Goal: Information Seeking & Learning: Learn about a topic

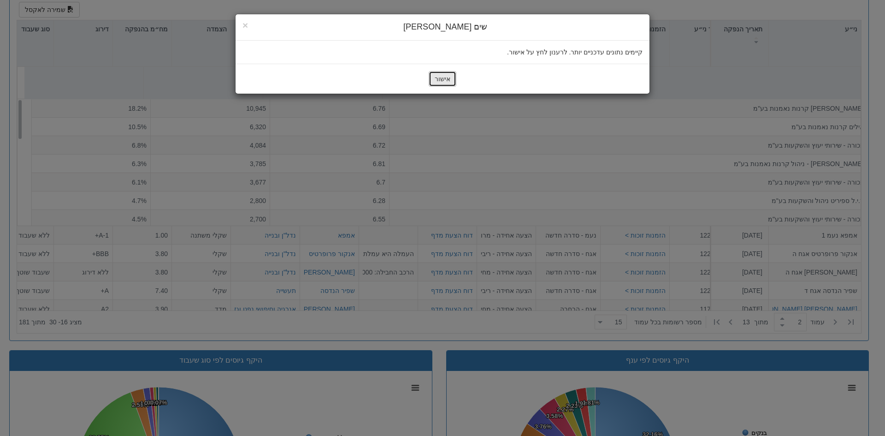
scroll to position [11, 0]
click at [443, 80] on button "אישור" at bounding box center [443, 79] width 28 height 16
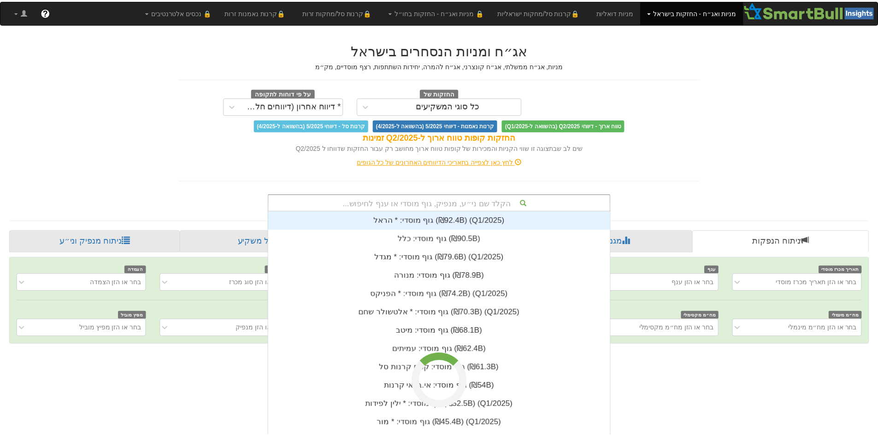
scroll to position [6, 0]
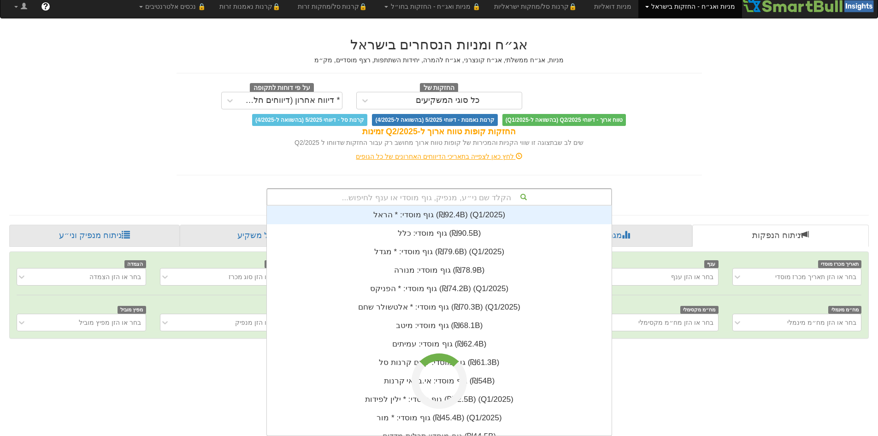
click at [468, 205] on div "הקלד שם ני״ע, מנפיק, גוף מוסדי או ענף לחיפוש... גוף מוסדי: * ‏[PERSON_NAME] ‎(₪…" at bounding box center [439, 197] width 346 height 18
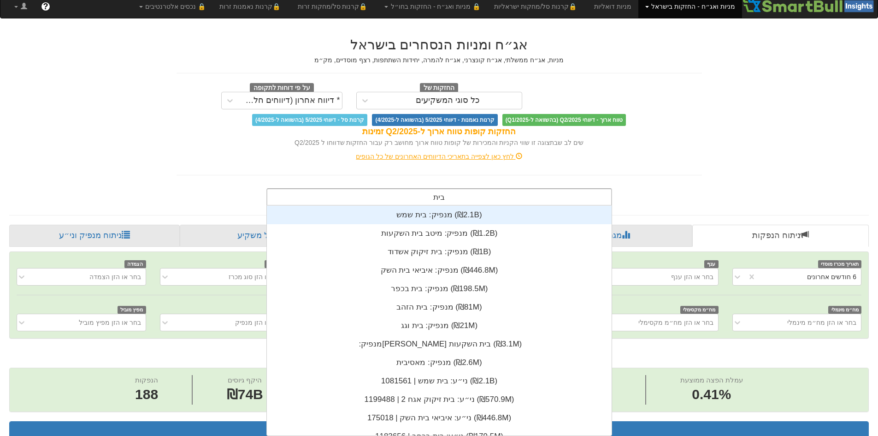
scroll to position [55, 0]
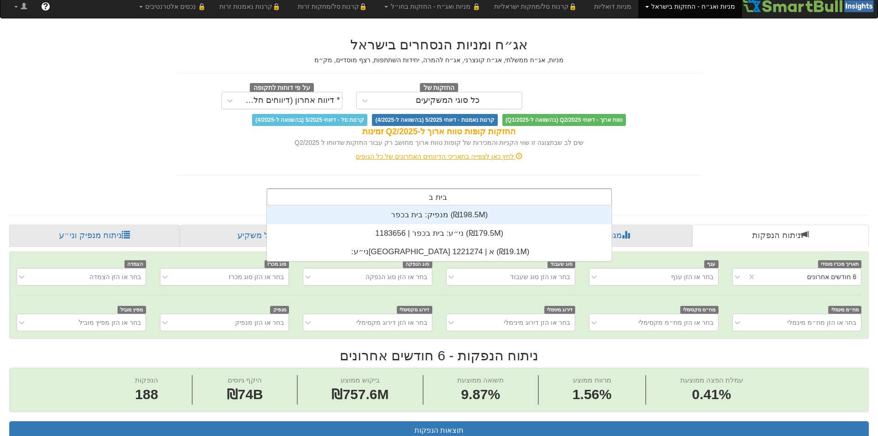
type input "בית בכ"
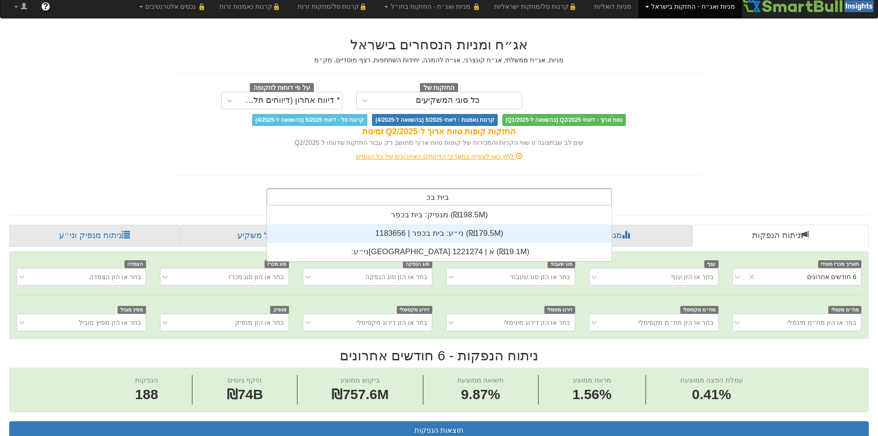
click at [507, 233] on div "ני״ע: ‏בית בכפר | 1183656 ‎(₪179.5M)‎" at bounding box center [439, 233] width 345 height 18
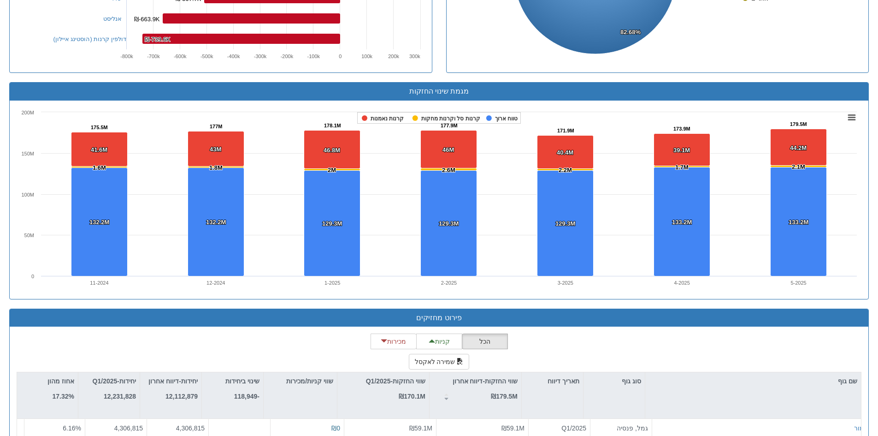
scroll to position [687, 0]
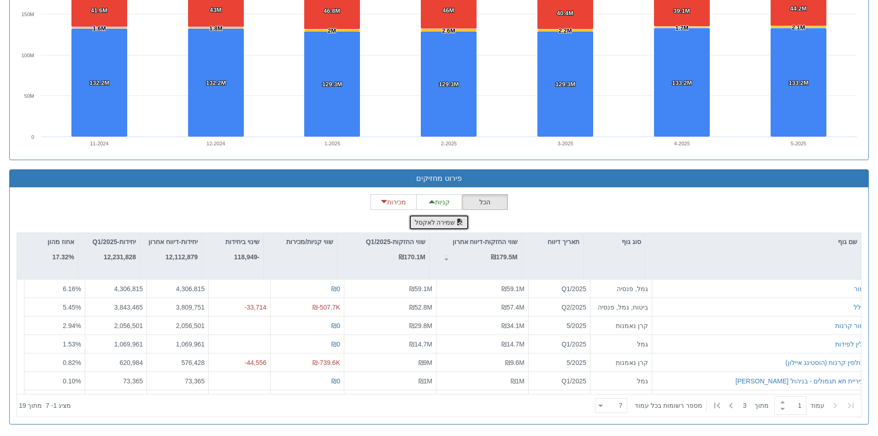
click at [439, 227] on button "שמירה לאקסל" at bounding box center [439, 222] width 61 height 16
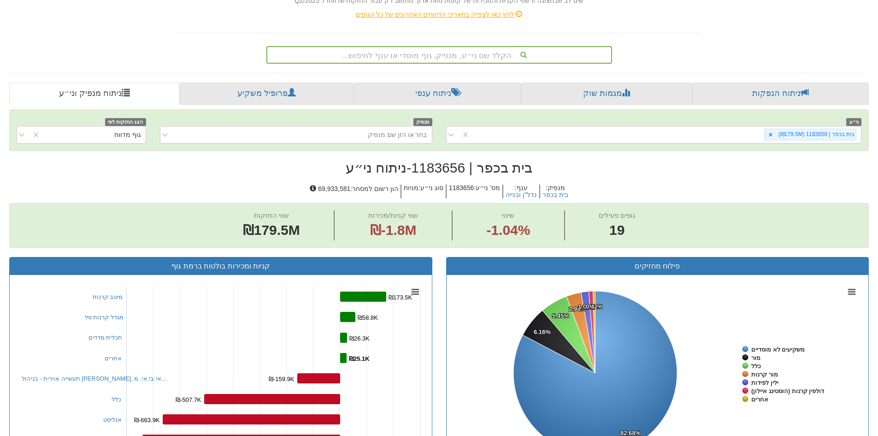
scroll to position [65, 0]
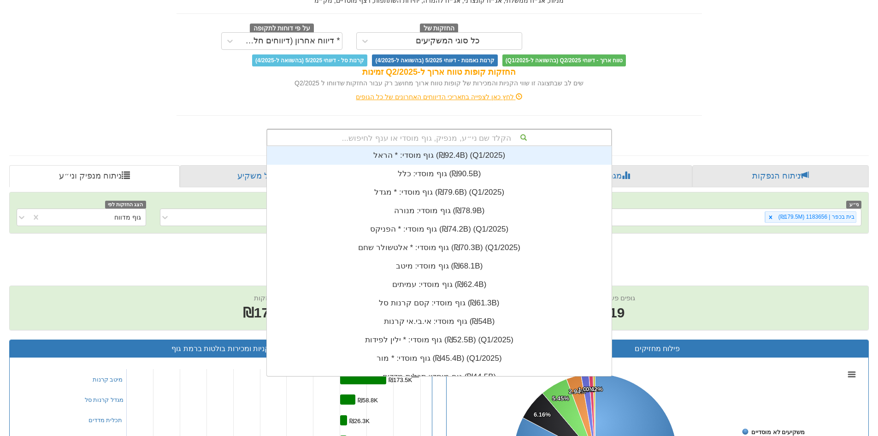
click at [465, 139] on div "הקלד שם ני״ע, מנפיק, גוף מוסדי או ענף לחיפוש..." at bounding box center [439, 138] width 344 height 16
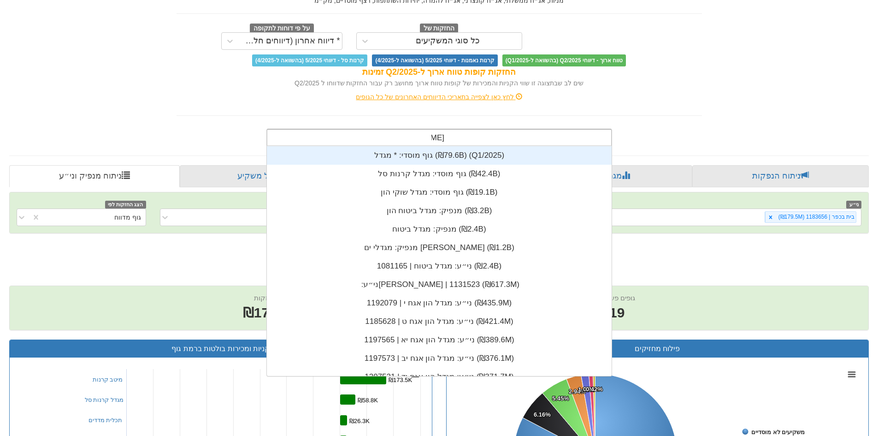
type input "מגדל"
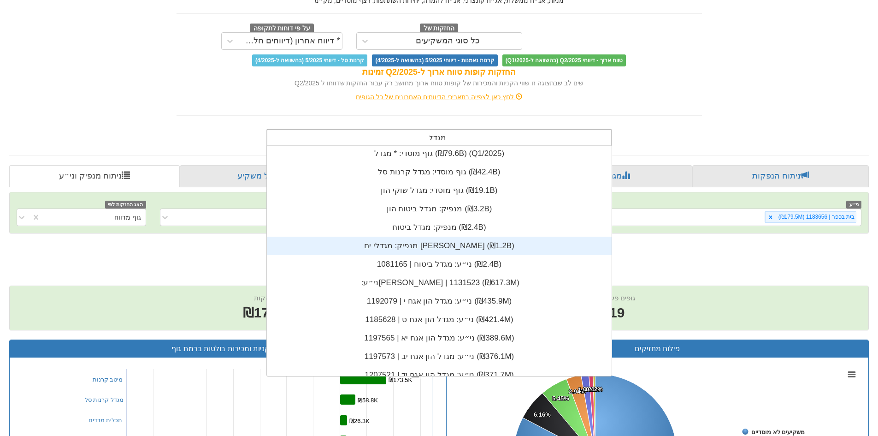
scroll to position [0, 0]
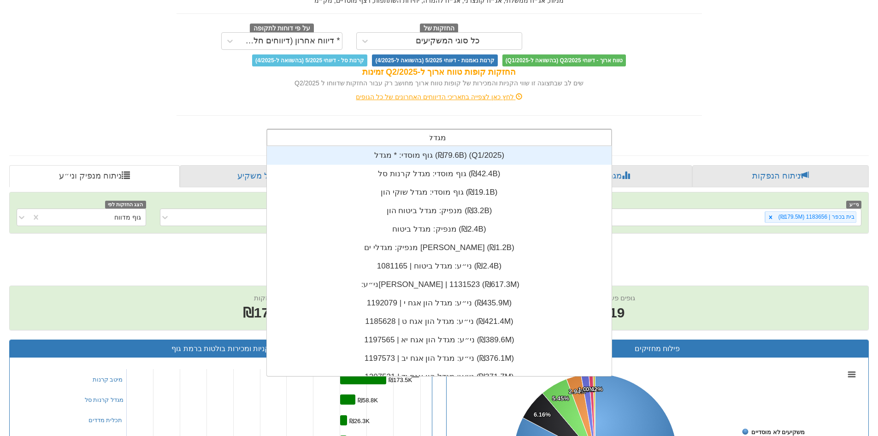
click at [481, 155] on div "גוף מוסדי: * ‏מגדל ‎(₪79.6B)‎ (Q1/2025)" at bounding box center [439, 155] width 345 height 18
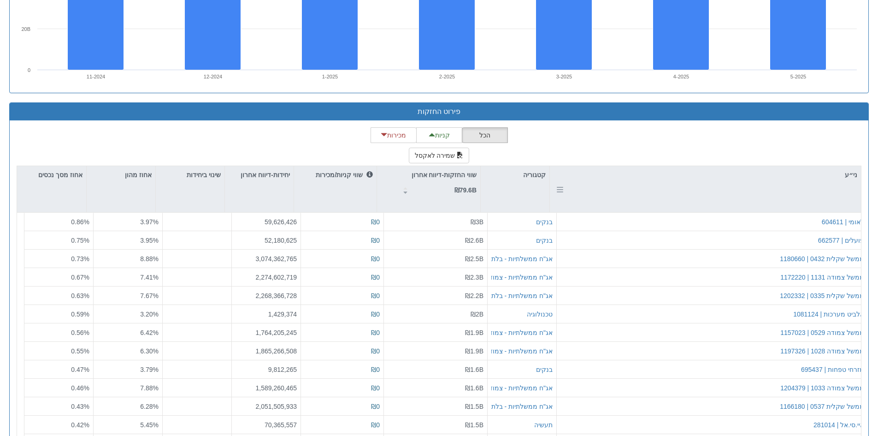
scroll to position [892, 0]
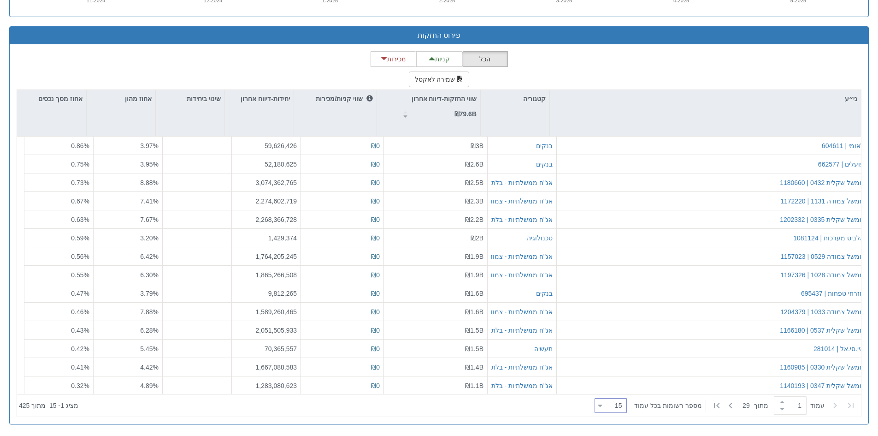
click at [614, 409] on div "15 15" at bounding box center [614, 405] width 24 height 13
click at [620, 392] on div "100" at bounding box center [614, 389] width 32 height 15
type input "100"
click at [778, 406] on span at bounding box center [783, 408] width 10 height 7
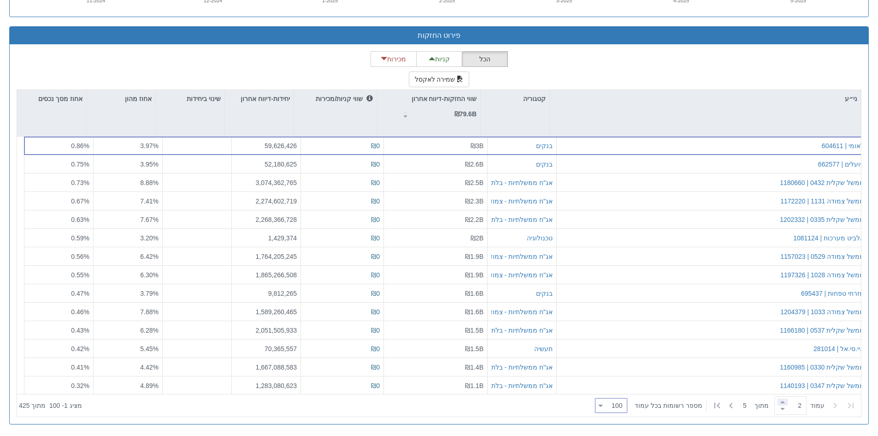
click at [780, 400] on span at bounding box center [783, 401] width 10 height 7
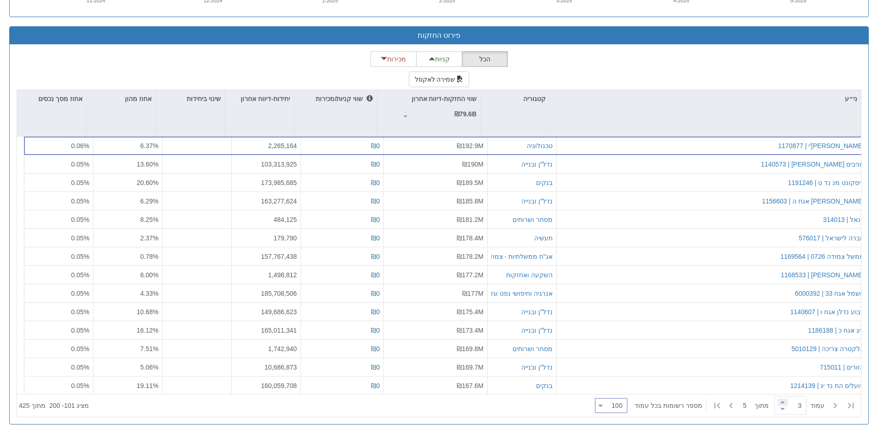
click at [780, 400] on span at bounding box center [783, 401] width 10 height 7
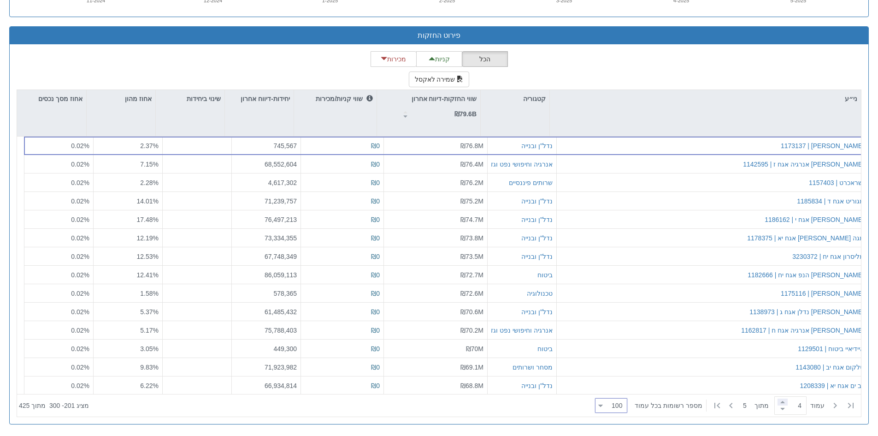
click at [780, 400] on span at bounding box center [783, 401] width 10 height 7
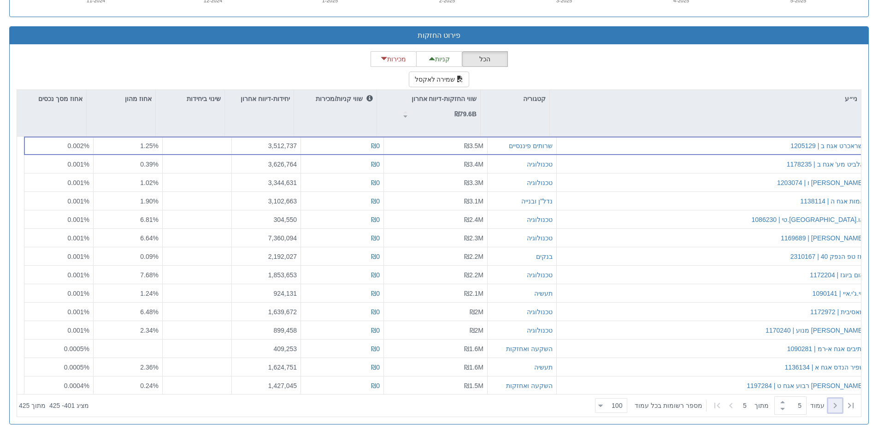
click at [834, 403] on icon at bounding box center [835, 405] width 11 height 11
type input "4"
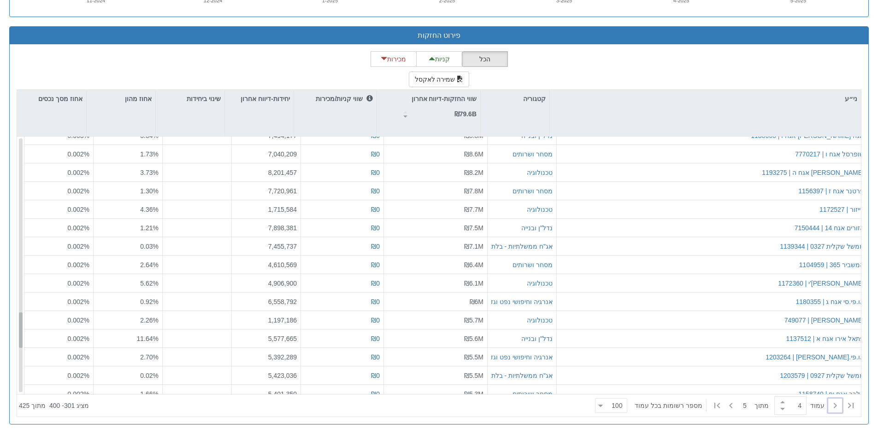
scroll to position [1264, 0]
drag, startPoint x: 19, startPoint y: 224, endPoint x: 18, endPoint y: 325, distance: 101.0
click at [18, 325] on div "המשביר 365 | 1104959 מסחר ושרותים ₪6.4M ₪0 4,610,569 2.64 % 0.002% פינרג'י | 11…" at bounding box center [439, 264] width 844 height 257
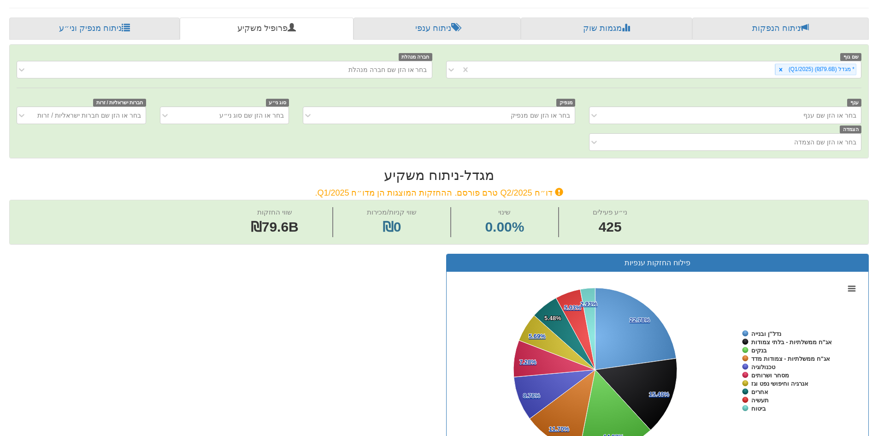
scroll to position [120, 0]
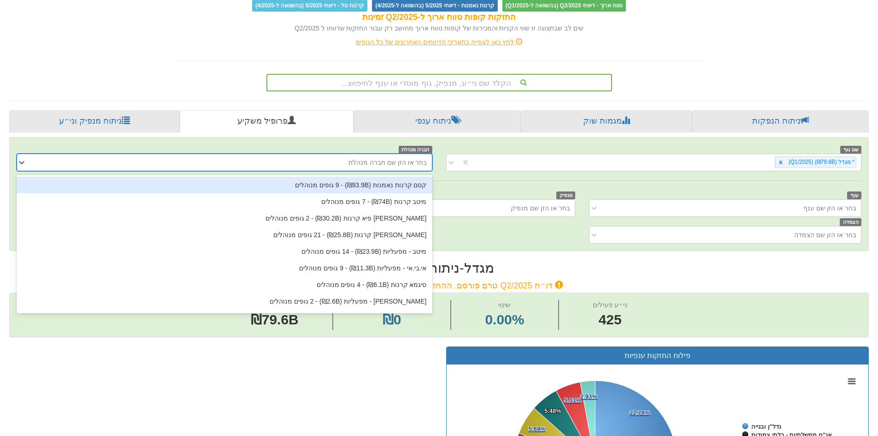
click at [353, 164] on div "בחר או הזן שם חברה מנהלת" at bounding box center [231, 162] width 401 height 15
